Goal: Task Accomplishment & Management: Use online tool/utility

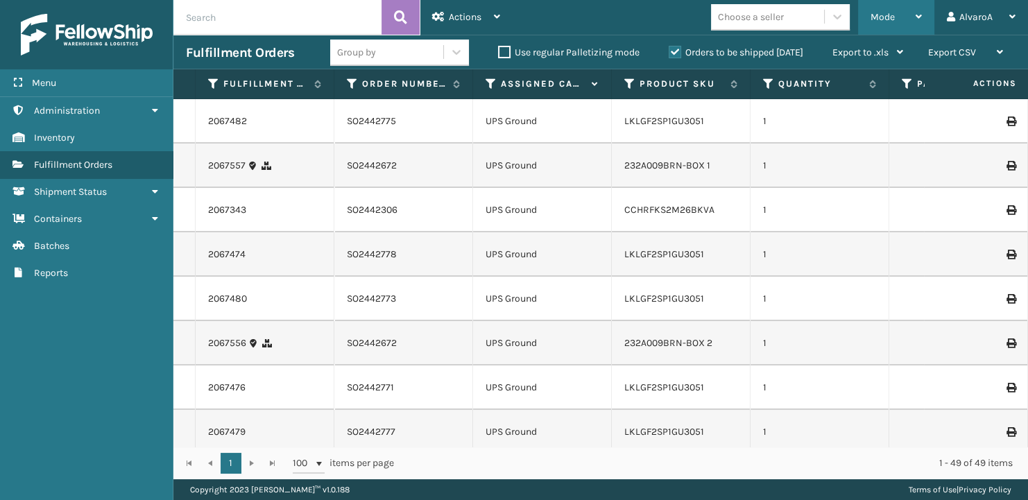
click at [895, 24] on div "Mode" at bounding box center [896, 17] width 51 height 35
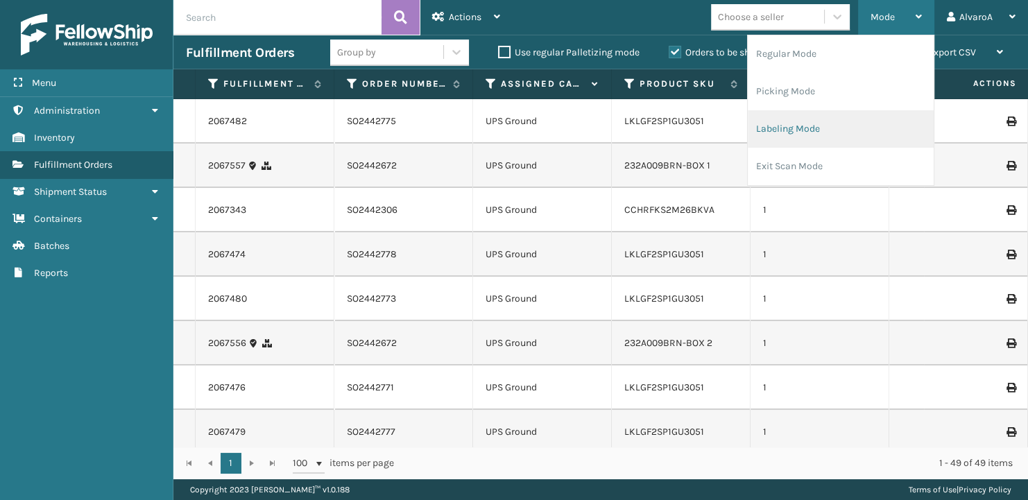
click at [811, 131] on li "Labeling Mode" at bounding box center [841, 128] width 186 height 37
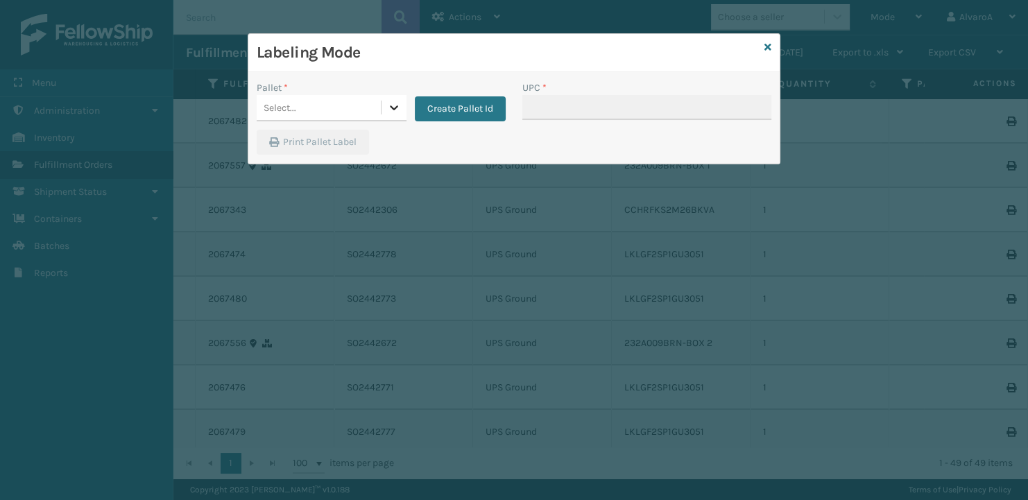
click at [382, 108] on div at bounding box center [394, 107] width 25 height 25
click at [431, 114] on button "Create Pallet Id" at bounding box center [460, 108] width 91 height 25
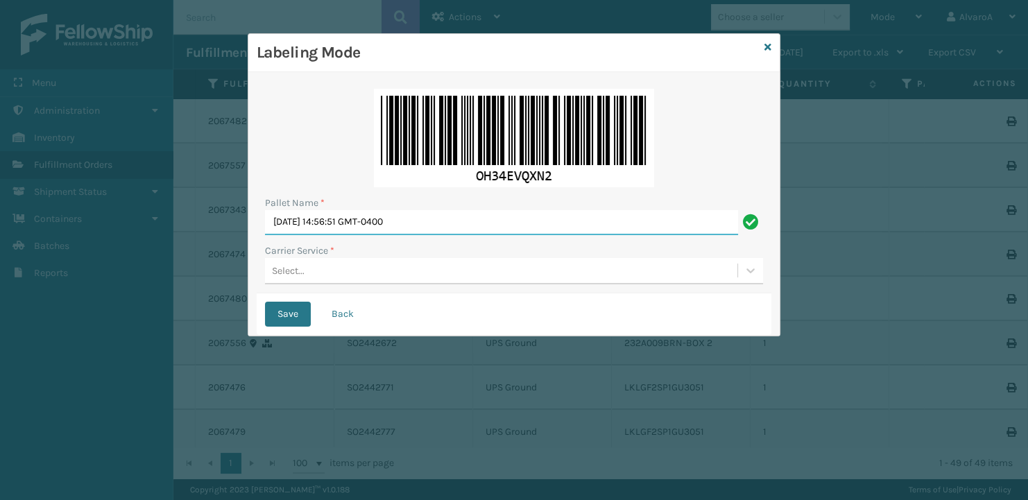
drag, startPoint x: 440, startPoint y: 216, endPoint x: 53, endPoint y: 273, distance: 391.1
click at [265, 235] on input "[DATE] 14:56:51 GMT-0400" at bounding box center [501, 222] width 473 height 25
paste input "5"
type input "lpn 507097"
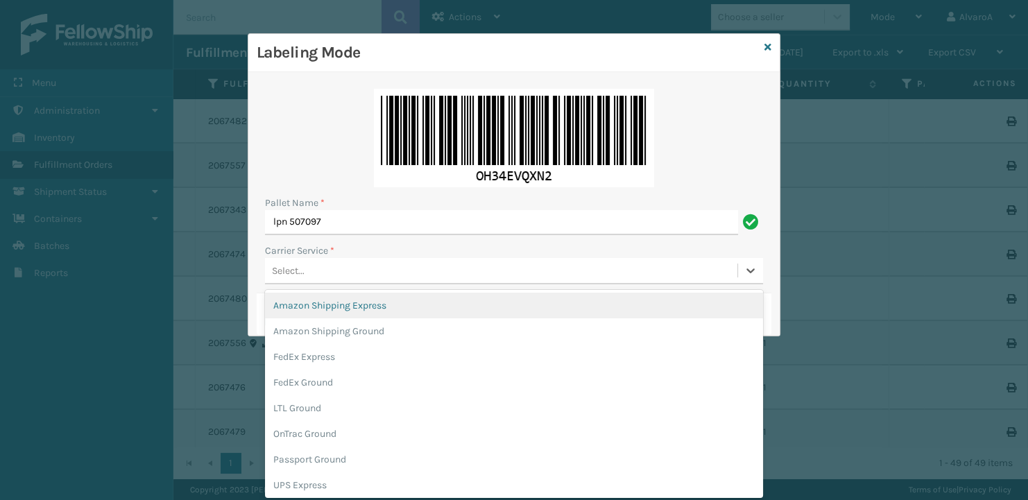
click at [284, 263] on div "Select..." at bounding box center [501, 270] width 472 height 23
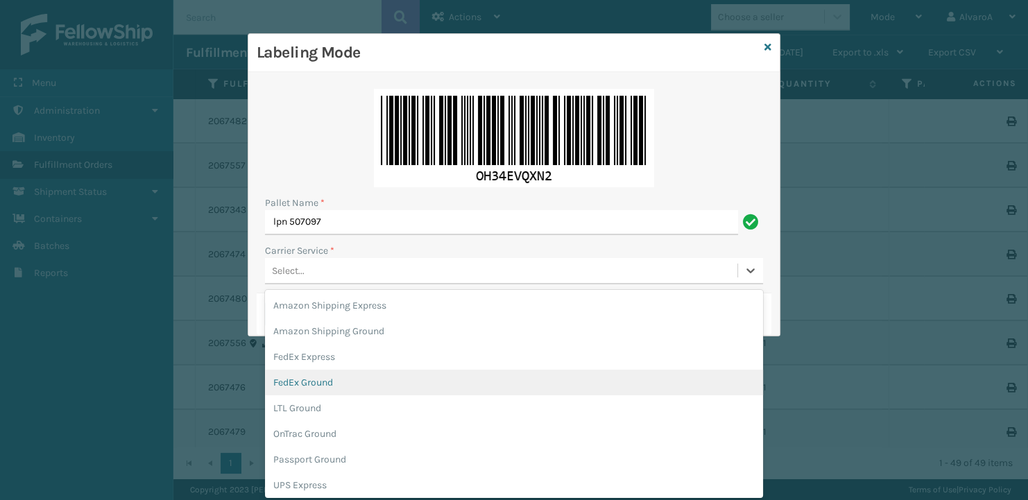
click at [310, 381] on div "FedEx Ground" at bounding box center [514, 383] width 498 height 26
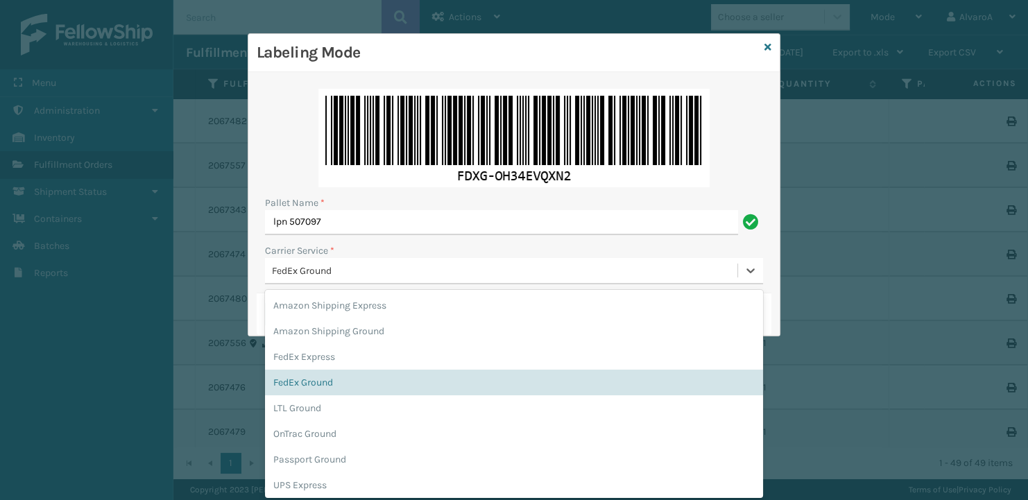
click at [302, 266] on div "FedEx Ground" at bounding box center [505, 271] width 467 height 15
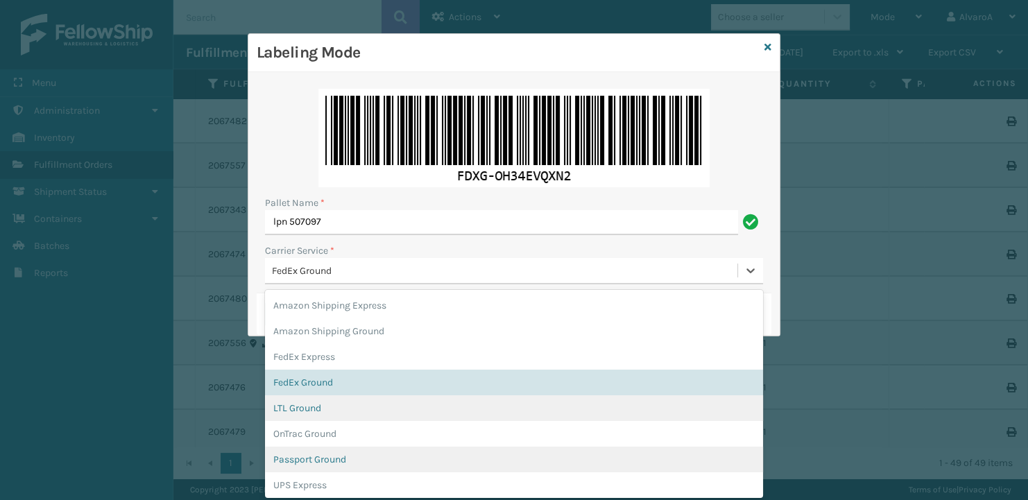
scroll to position [65, 0]
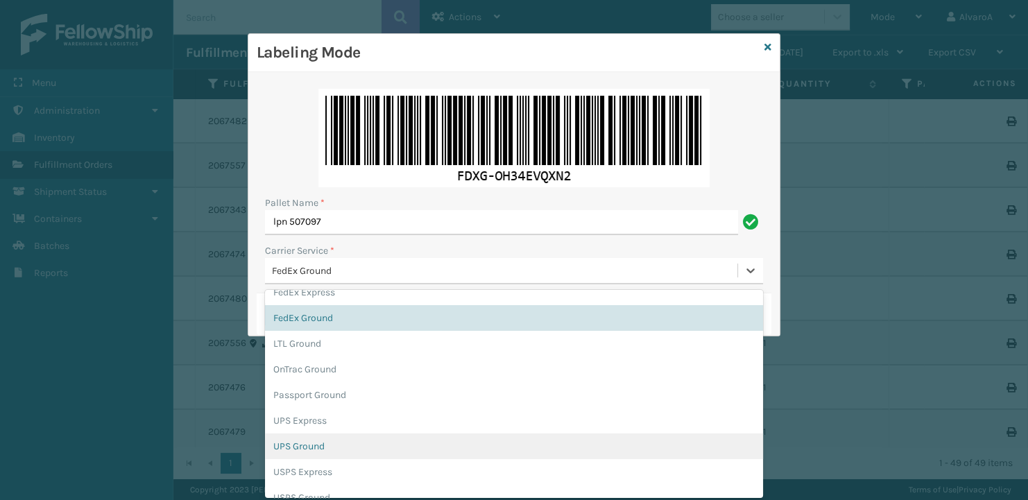
click at [301, 449] on div "UPS Ground" at bounding box center [514, 447] width 498 height 26
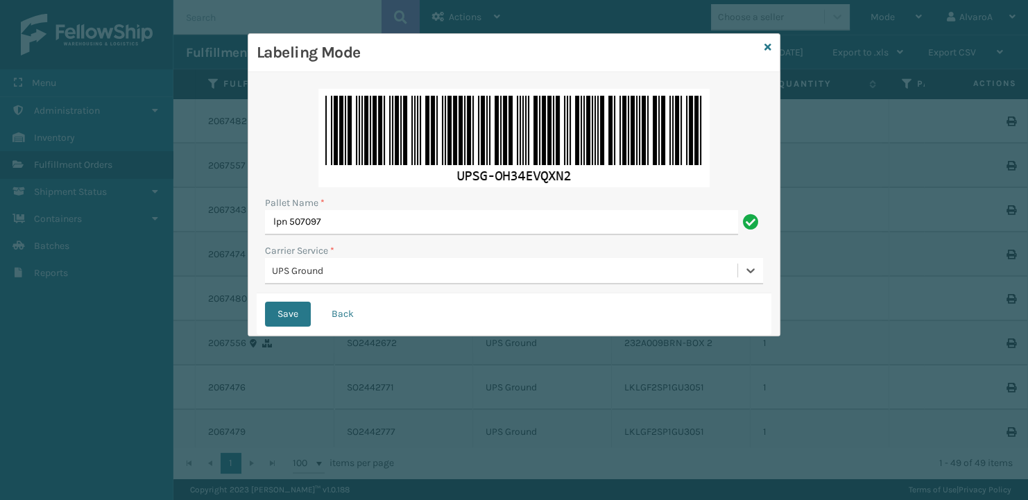
click at [296, 299] on div "Save Back" at bounding box center [514, 314] width 515 height 42
click at [294, 311] on button "Save" at bounding box center [288, 314] width 46 height 25
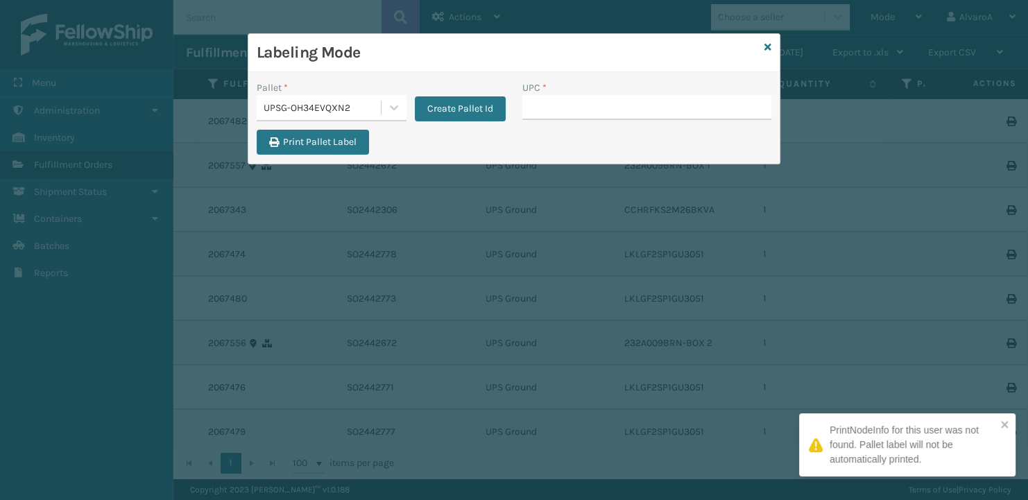
click at [524, 109] on input "UPC *" at bounding box center [646, 107] width 249 height 25
paste input "232A009BRN-BOX 1"
type input "232A009BRN-BOX 1"
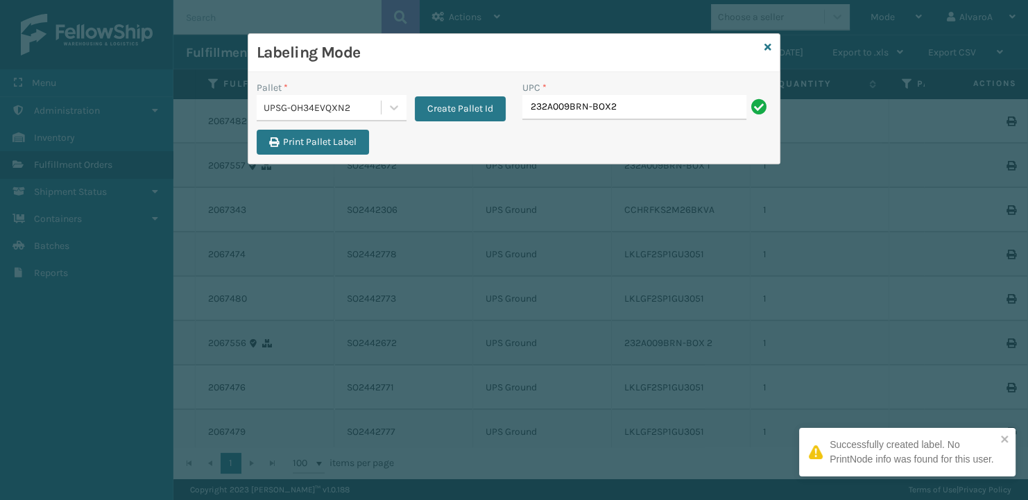
type input "232A009BRN-BOX2"
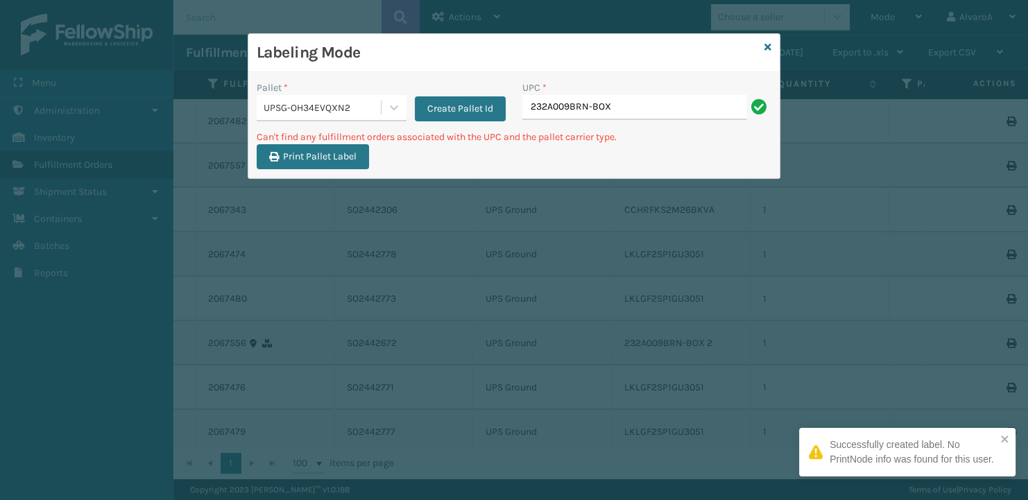
type input "232A009BRN-BOX2"
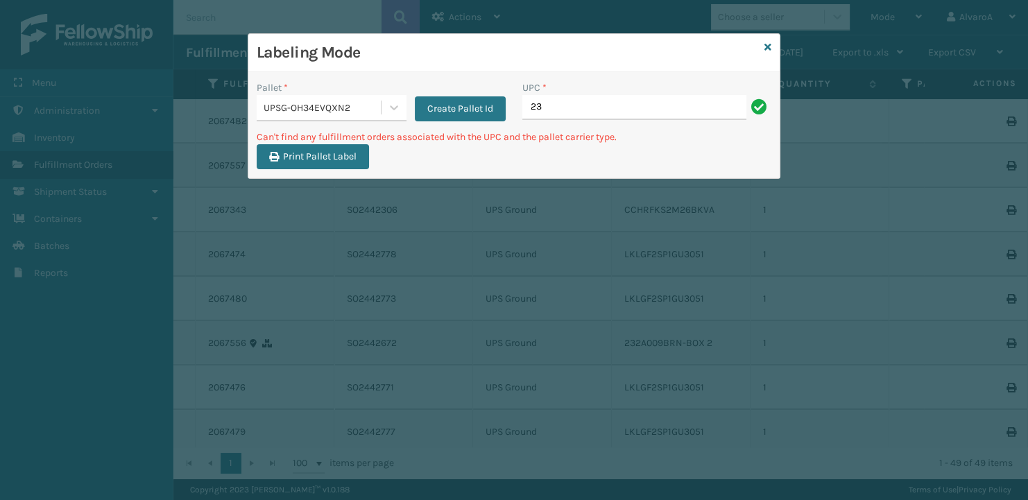
type input "2"
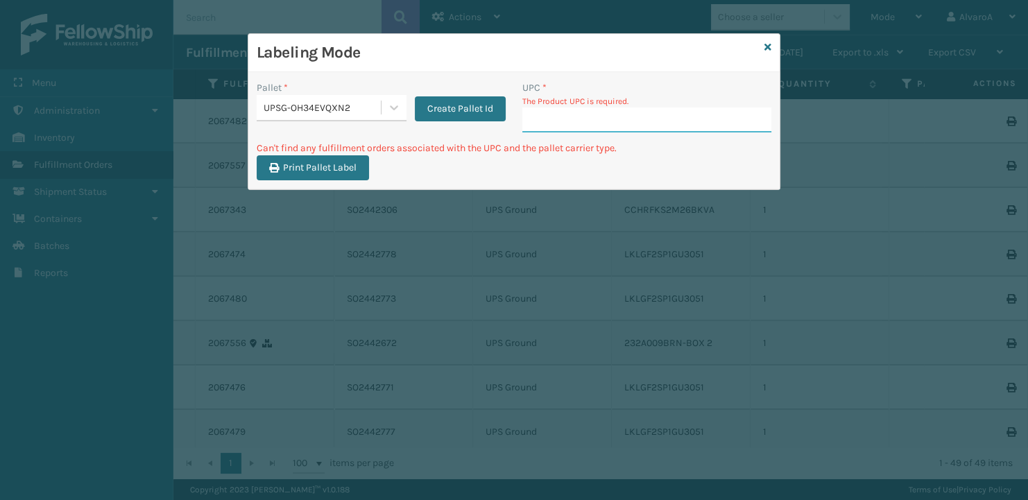
paste input "232A009BRN-BOX 2"
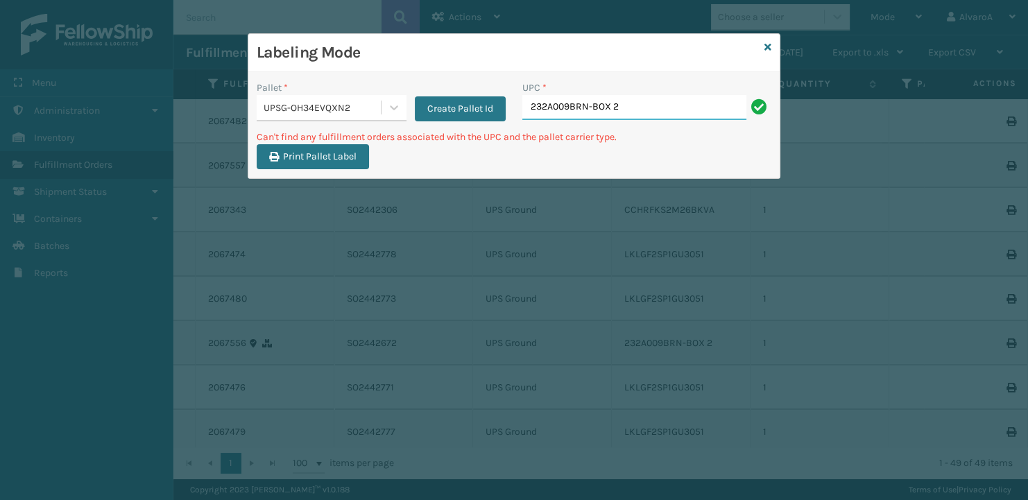
type input "232A009BRN-BOX 2"
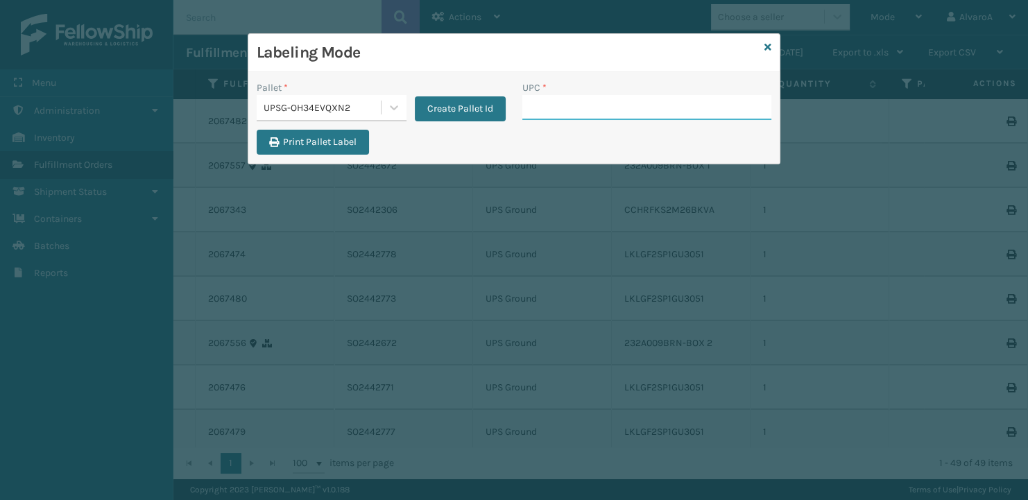
paste input "CCHRFKS2M26BKVA"
type input "CCHRFKS2M26BKVA"
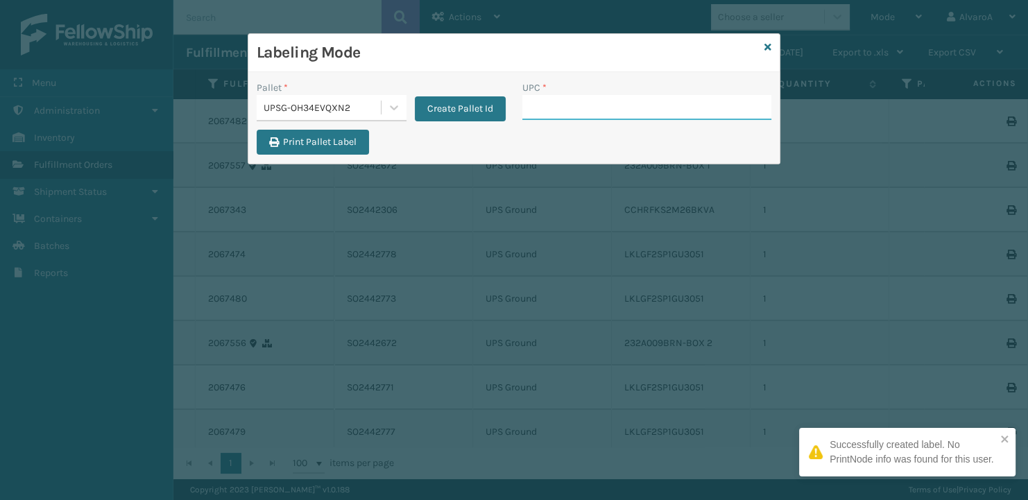
paste input "LKLGF2SP1GU3051"
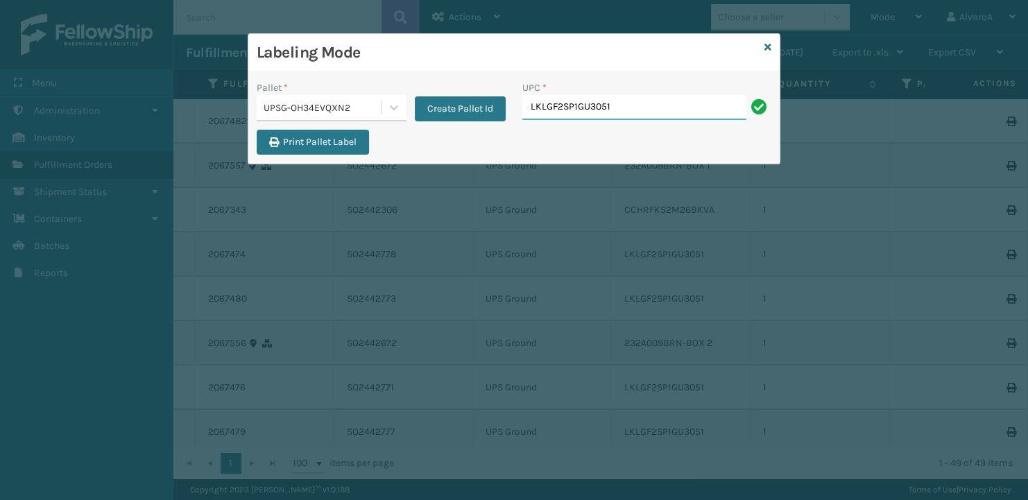
type input "LKLGF2SP1GU3051"
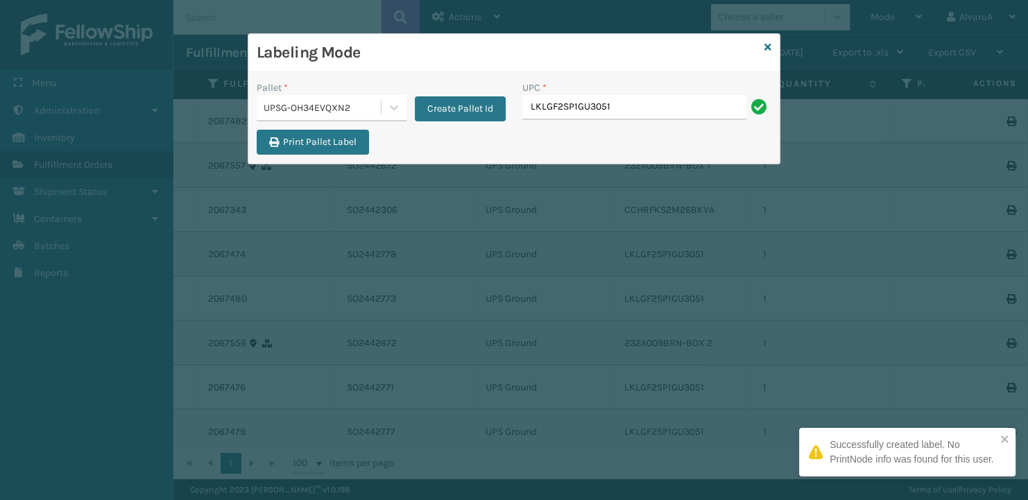
type input "LKLGF2SP1GU3051"
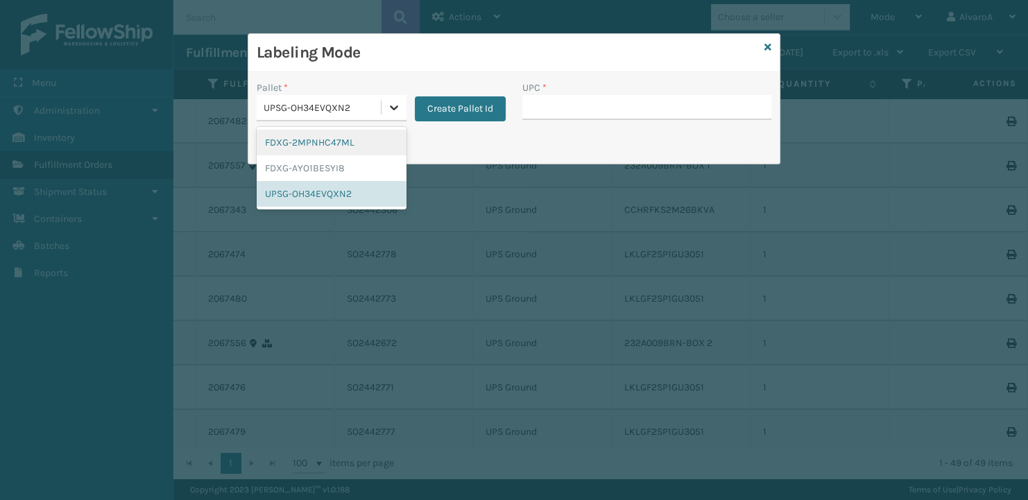
click at [397, 105] on icon at bounding box center [394, 108] width 14 height 14
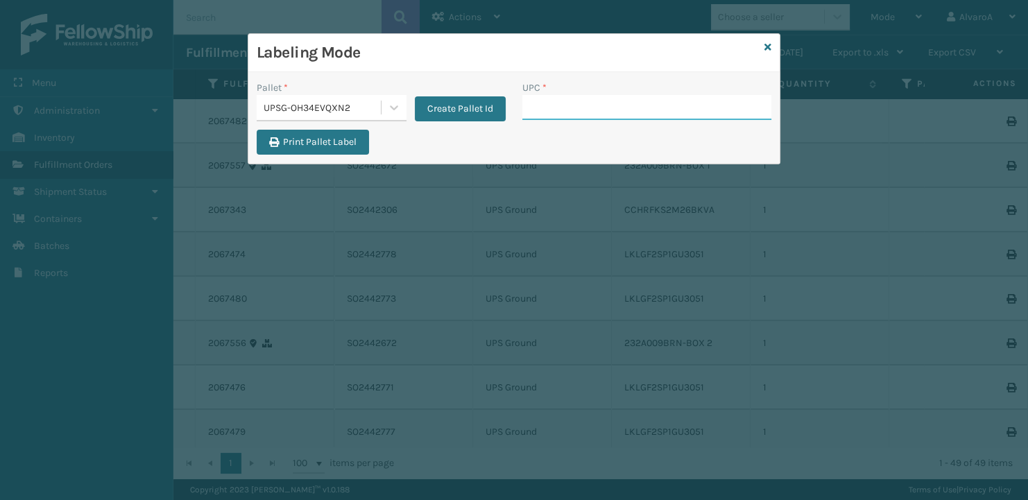
click at [545, 118] on input "UPC *" at bounding box center [646, 107] width 249 height 25
paste input "LKLGF2SP1GU3051"
type input "LKLGF2SP1GU3051"
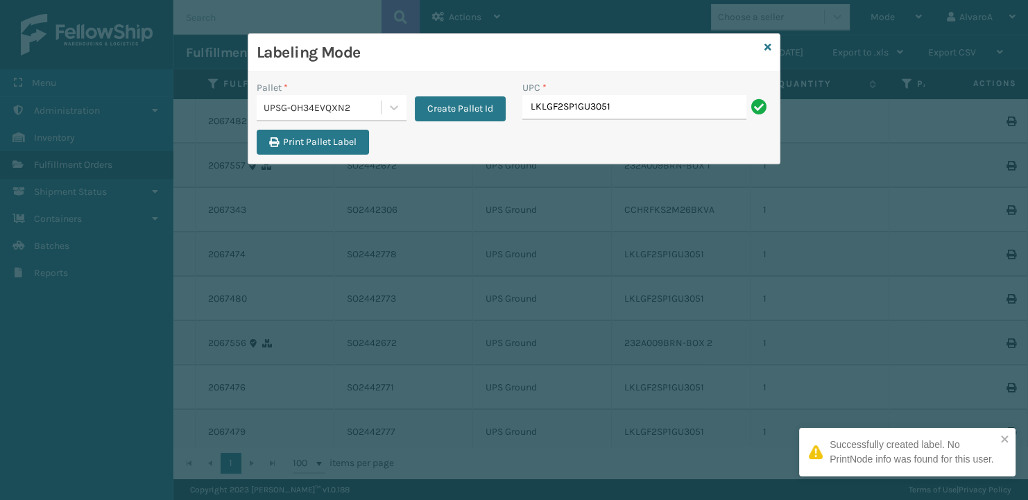
type input "LKLGF2SP1GU3051"
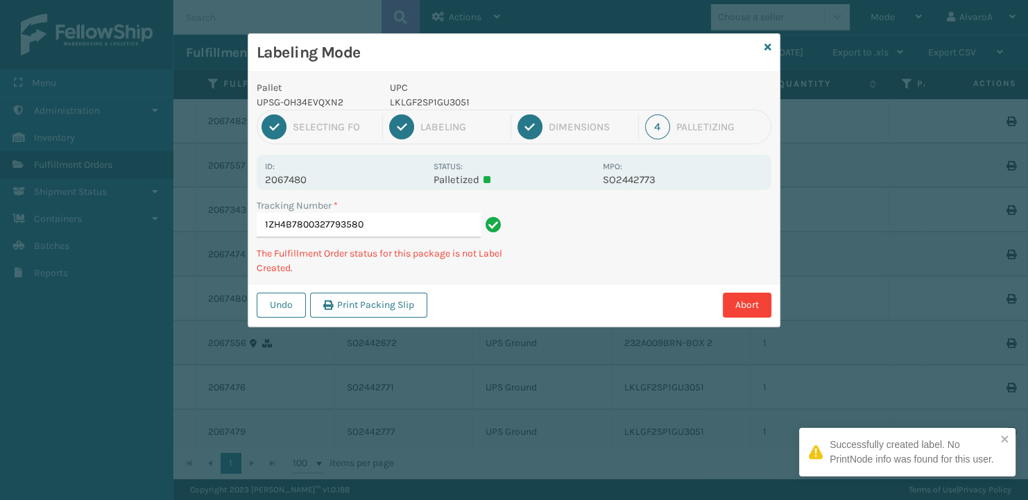
type input "1ZH4B7800327793580 LKLGF2SP1GU3051"
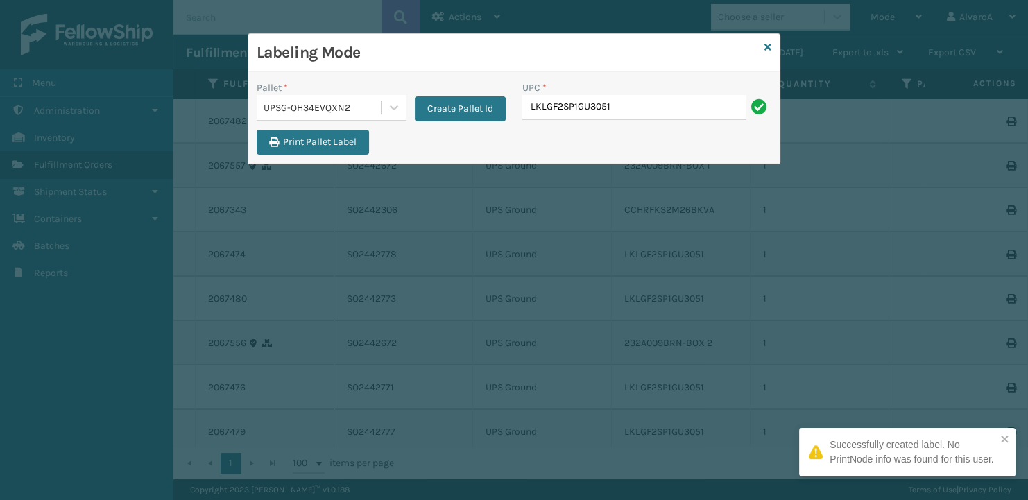
type input "LKLGF2SP1GU3051"
paste input "CCHRFKS3M26BKVA"
type input "CCHRFKS3M26BKVA"
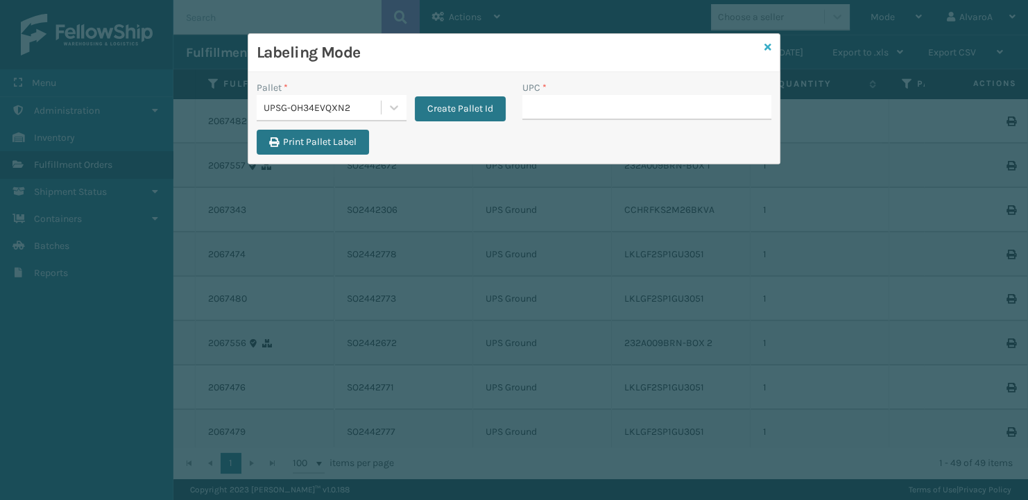
click at [769, 45] on icon at bounding box center [767, 47] width 7 height 10
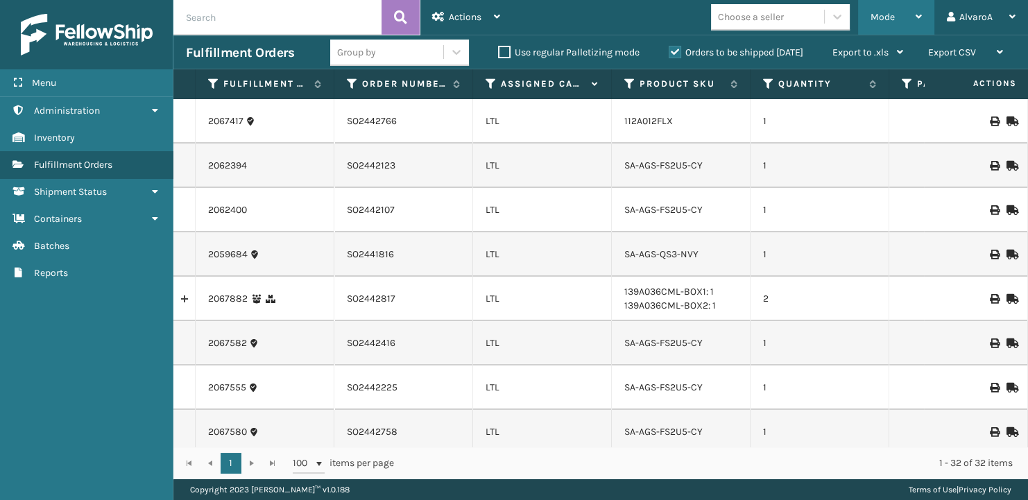
click at [886, 24] on div "Mode" at bounding box center [896, 17] width 51 height 35
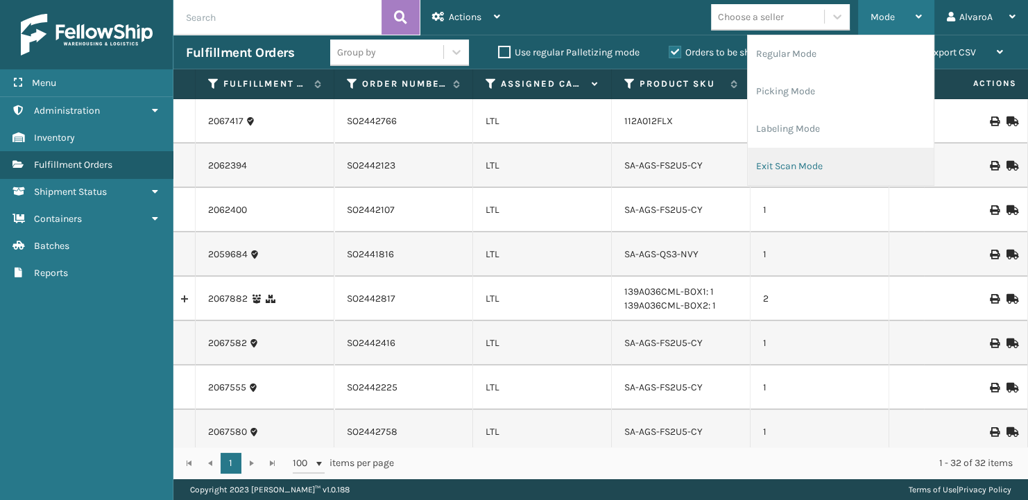
click at [814, 165] on li "Exit Scan Mode" at bounding box center [841, 166] width 186 height 37
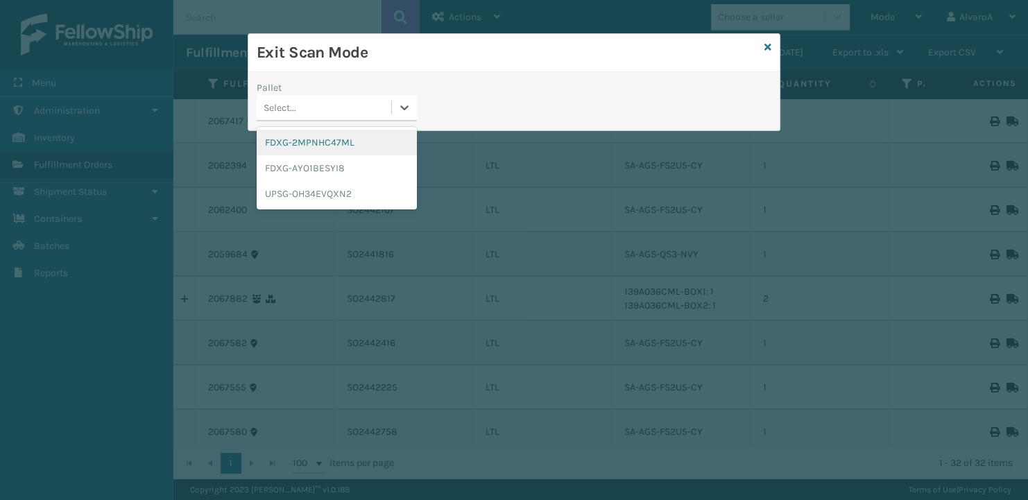
drag, startPoint x: 352, startPoint y: 112, endPoint x: 370, endPoint y: 113, distance: 17.4
click at [359, 113] on div "Select..." at bounding box center [324, 107] width 135 height 23
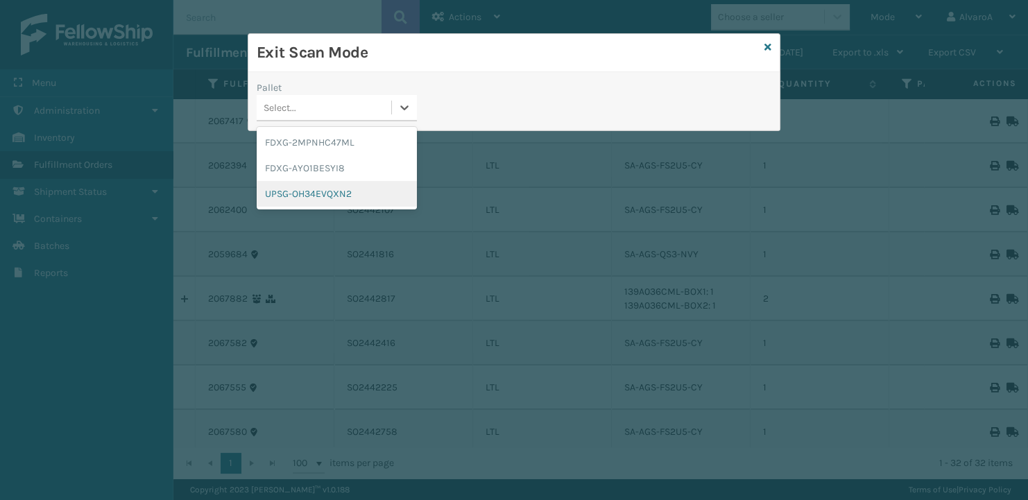
click at [339, 194] on div "UPSG-OH34EVQXN2" at bounding box center [337, 194] width 160 height 26
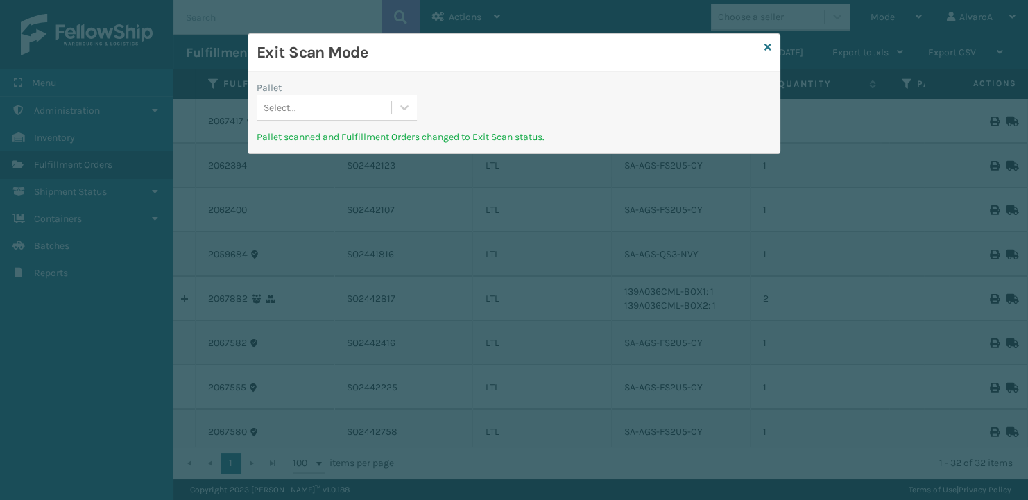
drag, startPoint x: 772, startPoint y: 47, endPoint x: 762, endPoint y: 39, distance: 12.8
click at [763, 40] on div "Exit Scan Mode" at bounding box center [513, 53] width 531 height 38
click at [769, 49] on icon at bounding box center [767, 47] width 7 height 10
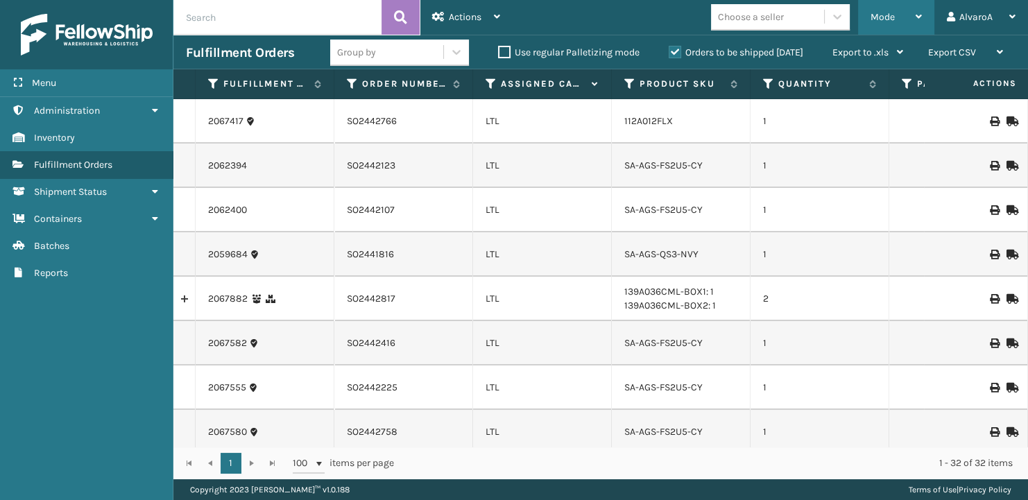
click at [893, 11] on div "Mode" at bounding box center [896, 17] width 51 height 35
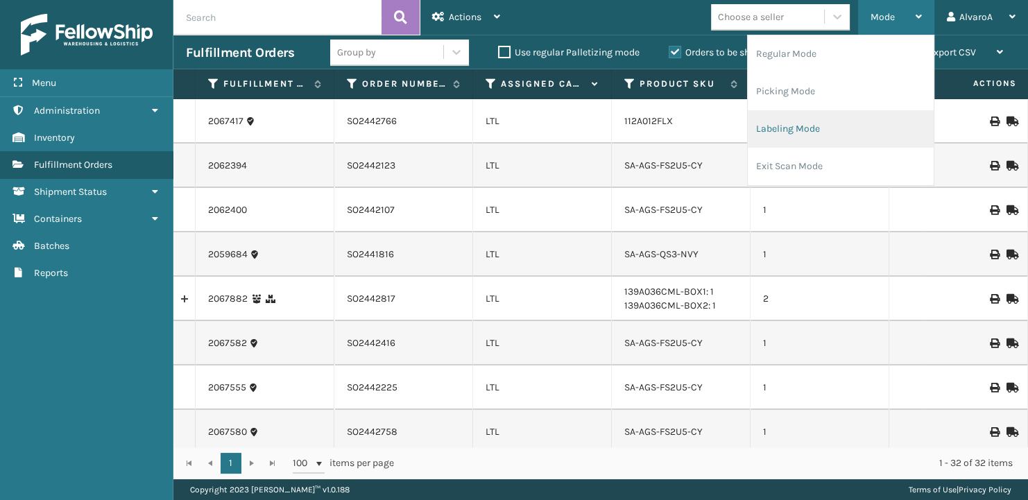
click at [810, 139] on li "Labeling Mode" at bounding box center [841, 128] width 186 height 37
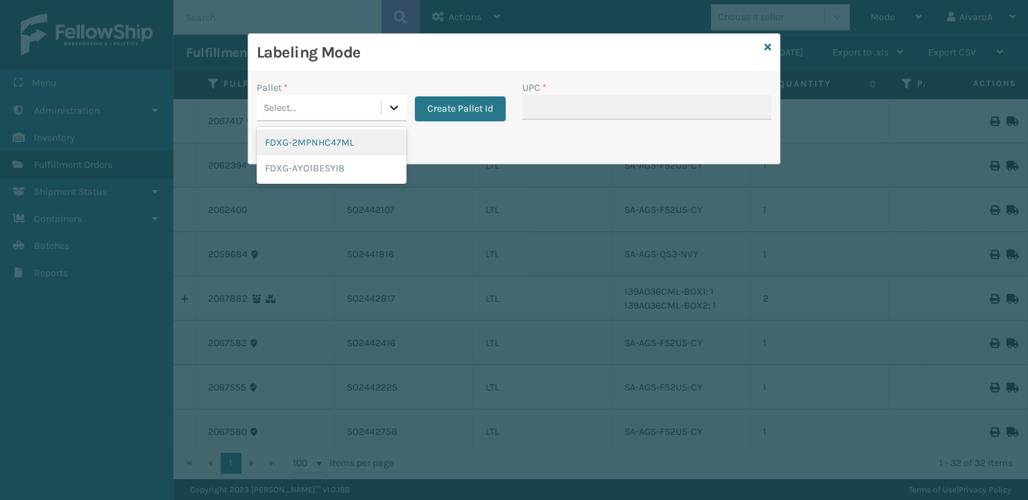
drag, startPoint x: 395, startPoint y: 101, endPoint x: 607, endPoint y: 46, distance: 218.5
click at [396, 101] on icon at bounding box center [394, 108] width 14 height 14
